Goal: Check status: Check status

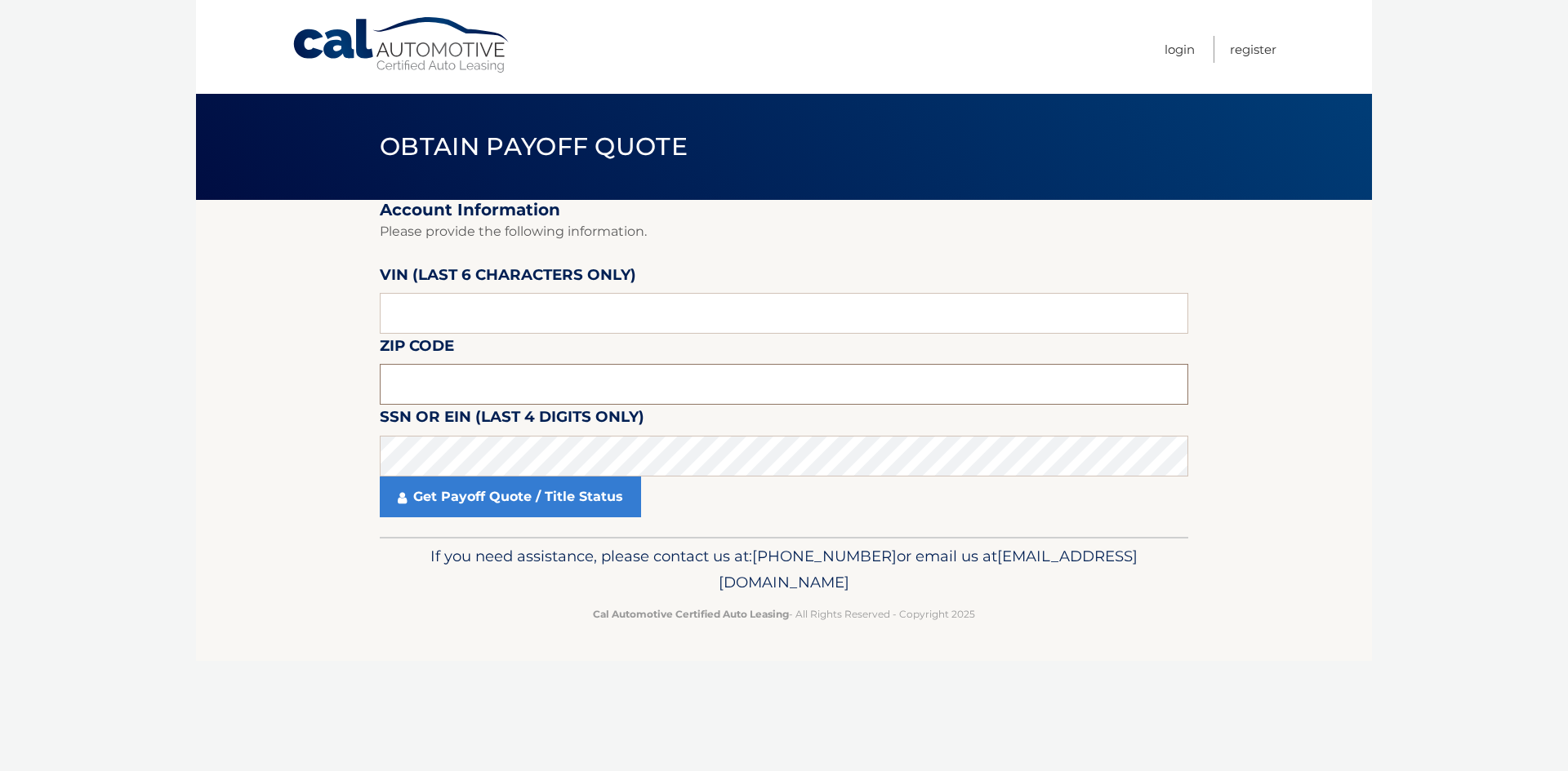
click at [531, 390] on input "text" at bounding box center [784, 384] width 808 height 41
type input "33308"
click at [556, 313] on input "text" at bounding box center [784, 313] width 808 height 41
click at [586, 301] on input "text" at bounding box center [784, 313] width 808 height 41
type input "068156"
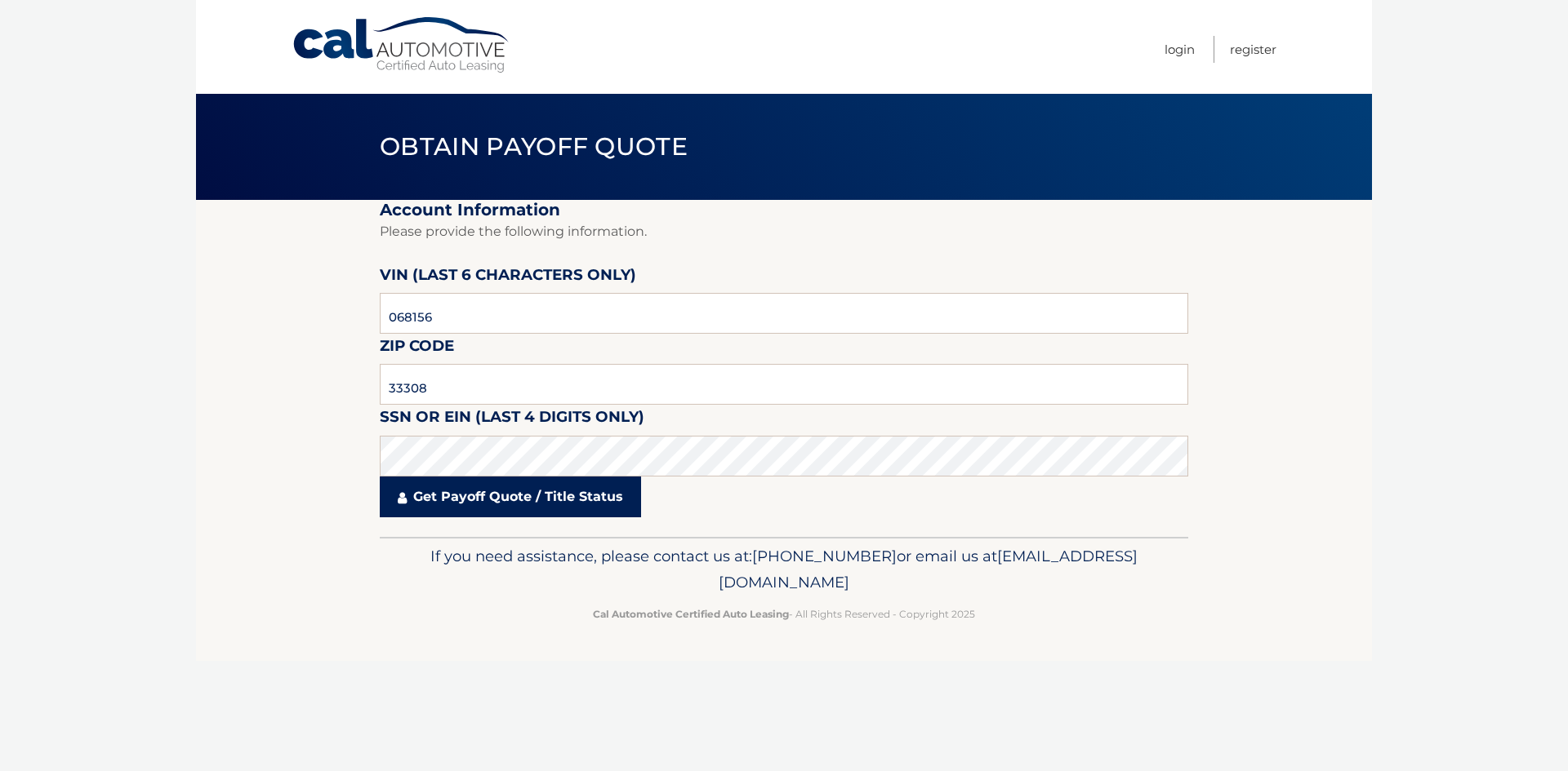
click at [564, 492] on link "Get Payoff Quote / Title Status" at bounding box center [510, 497] width 261 height 41
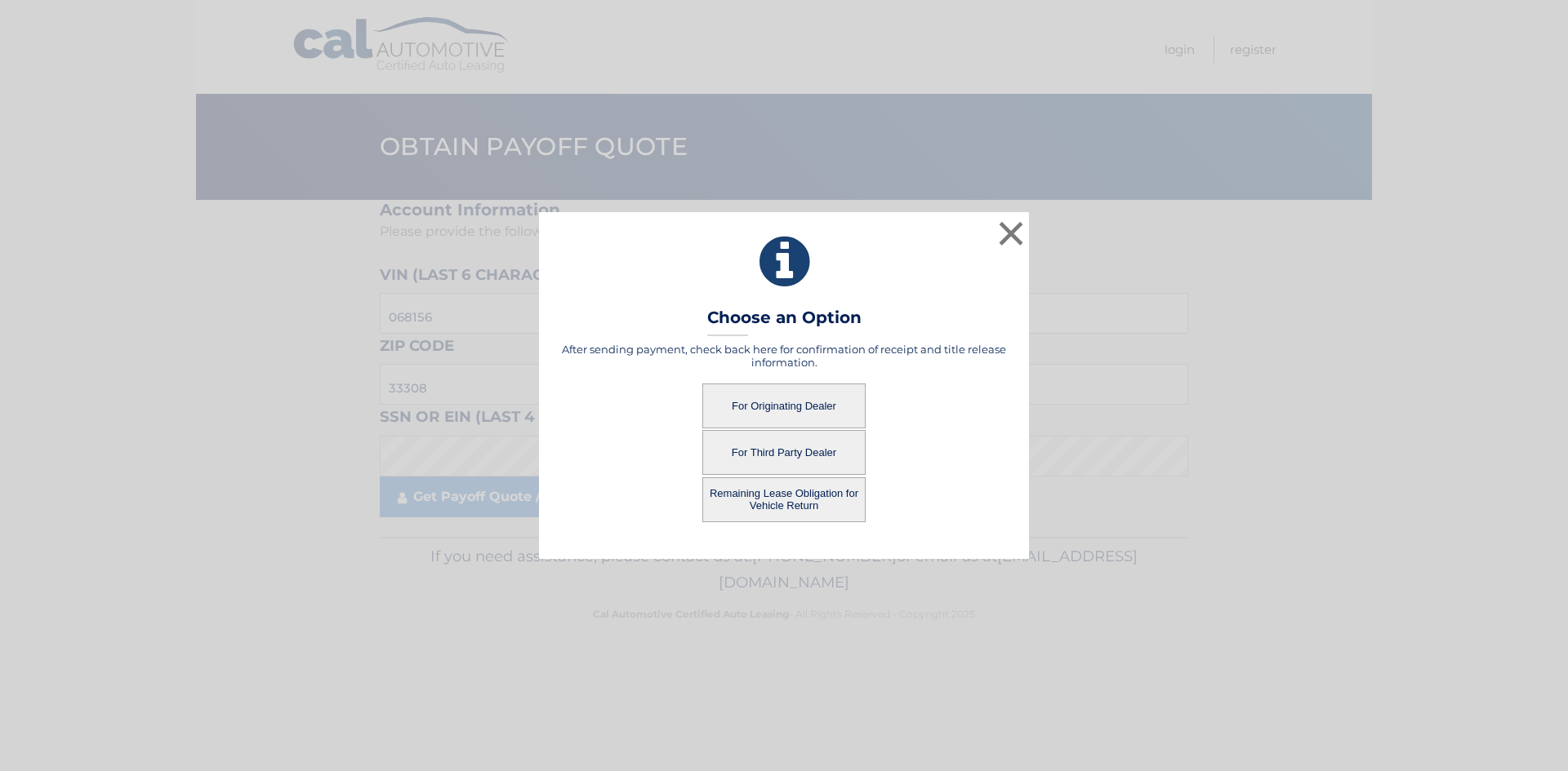
click at [776, 410] on button "For Originating Dealer" at bounding box center [783, 406] width 163 height 45
click at [777, 408] on button "For Originating Dealer" at bounding box center [783, 406] width 163 height 45
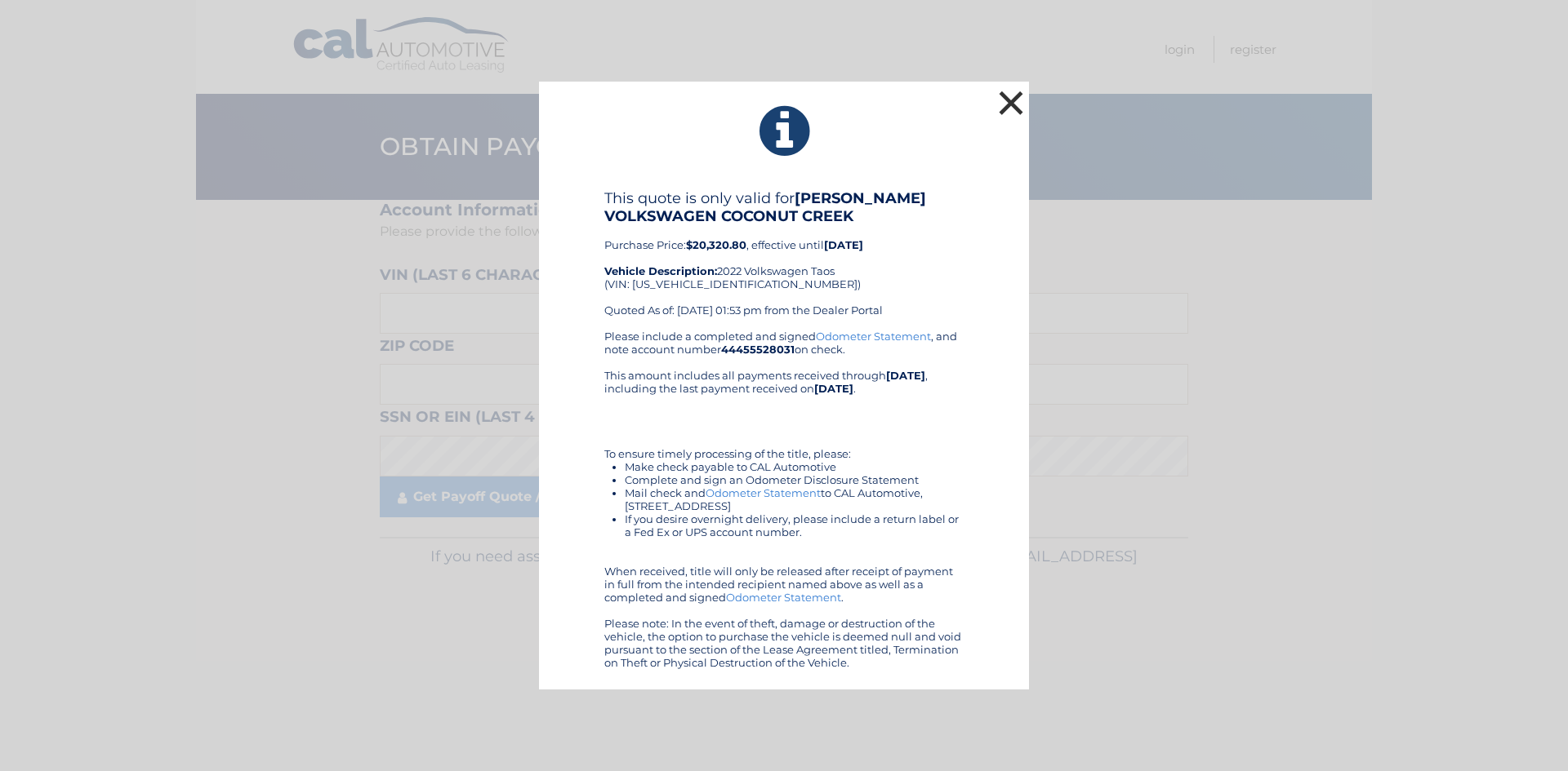
click at [1013, 102] on button "×" at bounding box center [1011, 102] width 33 height 33
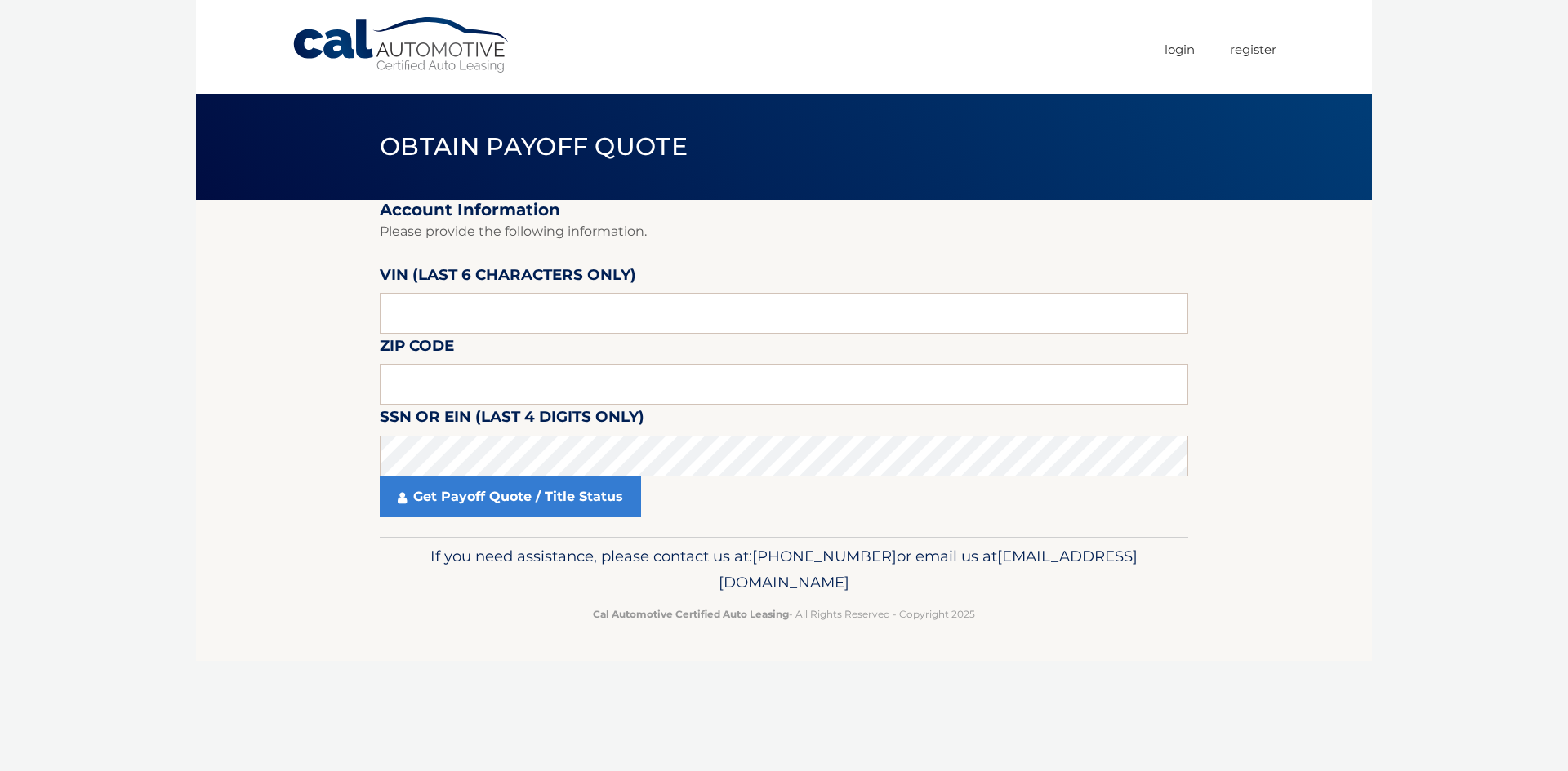
drag, startPoint x: 1390, startPoint y: 419, endPoint x: 1411, endPoint y: 396, distance: 31.1
click at [1391, 418] on body "Cal Automotive Menu Login Register Obtain Payoff Quote" at bounding box center [784, 386] width 1568 height 771
drag, startPoint x: 1412, startPoint y: 395, endPoint x: 1417, endPoint y: 380, distance: 15.8
click at [1413, 395] on body "Cal Automotive Menu Login Register Obtain Payoff Quote" at bounding box center [784, 386] width 1568 height 771
click at [1417, 380] on body "Cal Automotive Menu Login Register Obtain Payoff Quote" at bounding box center [784, 386] width 1568 height 771
